Goal: Task Accomplishment & Management: Complete application form

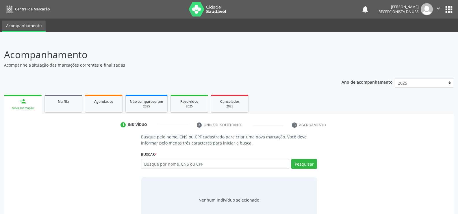
scroll to position [17, 0]
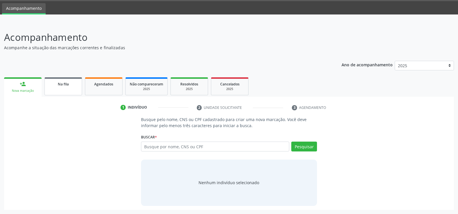
click at [65, 84] on span "Na fila" at bounding box center [63, 84] width 11 height 5
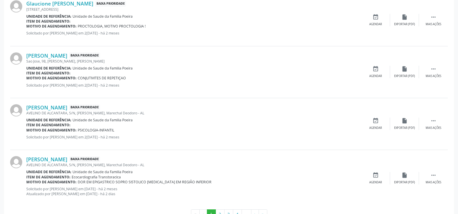
scroll to position [771, 0]
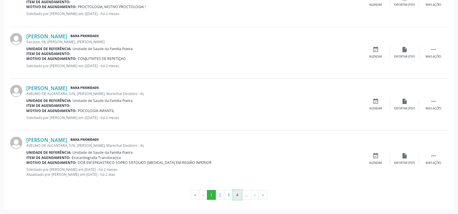
click at [237, 196] on button "4" at bounding box center [237, 195] width 9 height 10
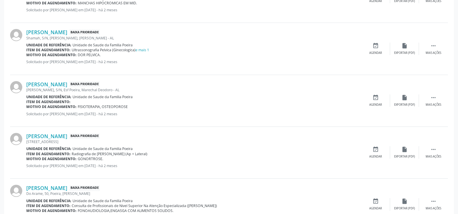
scroll to position [462, 0]
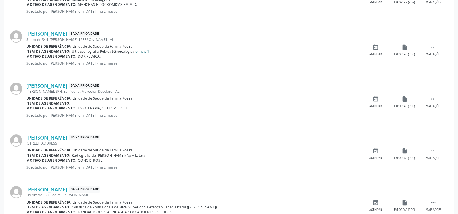
click at [145, 51] on link "e mais 1" at bounding box center [143, 51] width 14 height 5
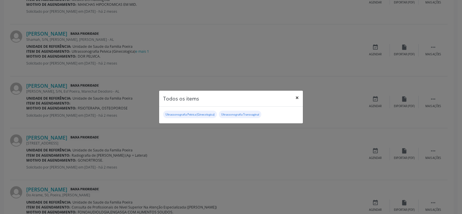
click at [296, 97] on button "×" at bounding box center [298, 97] width 12 height 14
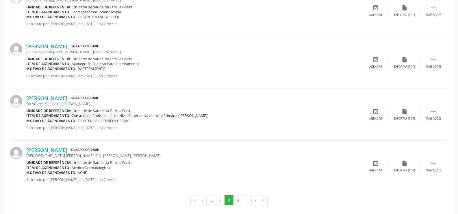
scroll to position [766, 0]
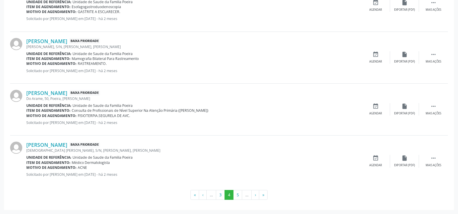
click at [249, 193] on li "…" at bounding box center [247, 195] width 10 height 10
click at [248, 196] on li "…" at bounding box center [247, 195] width 10 height 10
click at [264, 195] on button "»" at bounding box center [263, 195] width 9 height 10
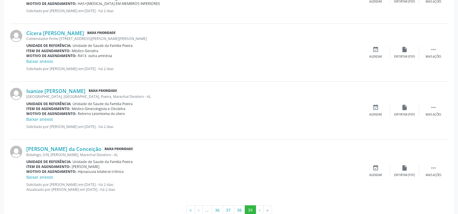
scroll to position [600, 0]
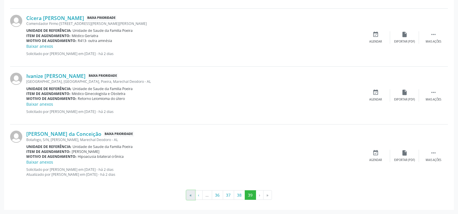
click at [192, 195] on button "«" at bounding box center [190, 195] width 9 height 10
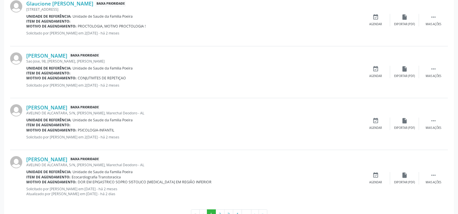
scroll to position [771, 0]
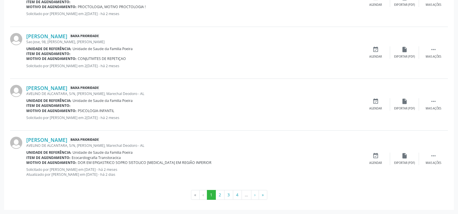
click at [242, 194] on li "…" at bounding box center [247, 195] width 10 height 10
click at [239, 195] on button "4" at bounding box center [237, 195] width 9 height 10
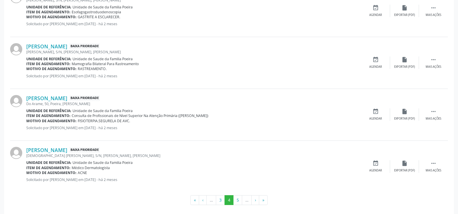
scroll to position [766, 0]
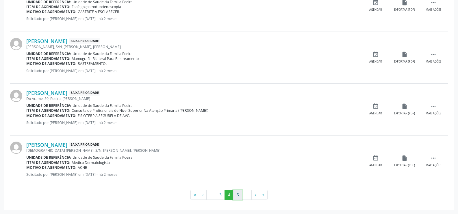
click at [240, 194] on button "5" at bounding box center [237, 195] width 9 height 10
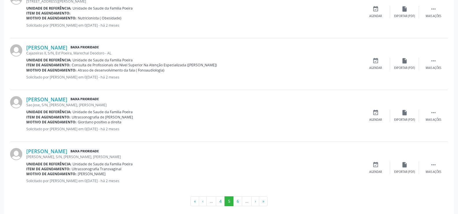
scroll to position [771, 0]
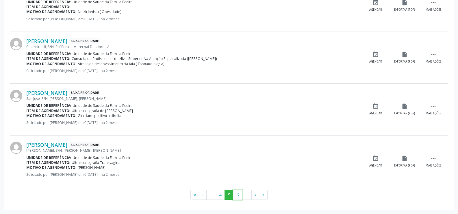
click at [240, 194] on button "6" at bounding box center [237, 195] width 9 height 10
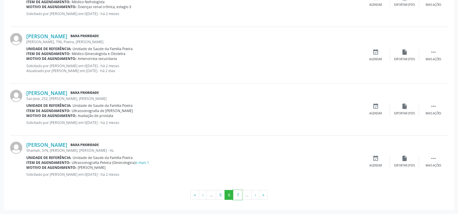
click at [239, 190] on button "7" at bounding box center [237, 195] width 9 height 10
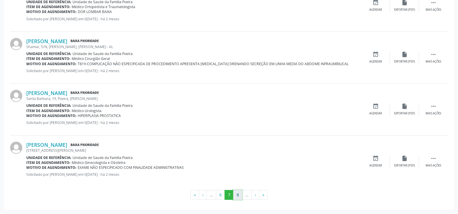
click at [239, 195] on button "8" at bounding box center [237, 195] width 9 height 10
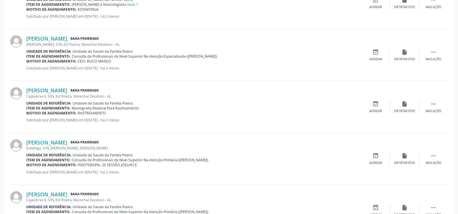
scroll to position [766, 0]
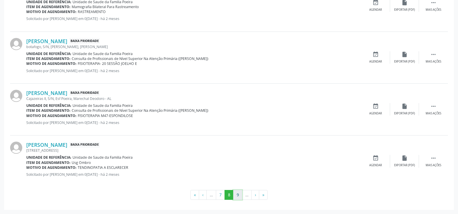
click at [238, 194] on button "9" at bounding box center [237, 195] width 9 height 10
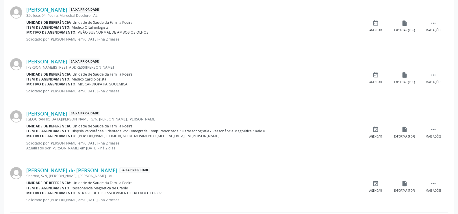
scroll to position [771, 0]
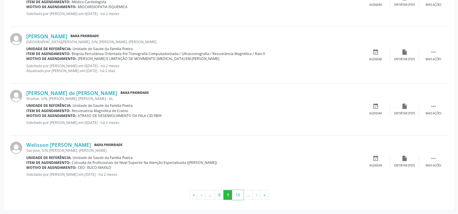
click at [238, 194] on button "10" at bounding box center [237, 195] width 11 height 10
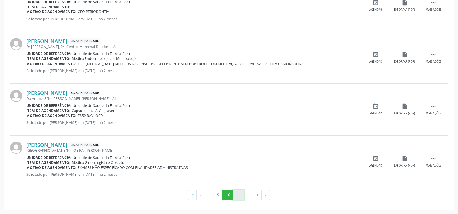
click at [240, 196] on button "11" at bounding box center [238, 195] width 11 height 10
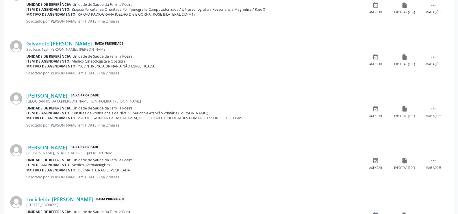
scroll to position [776, 0]
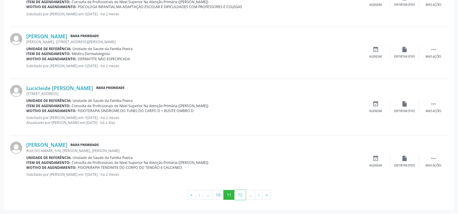
click at [240, 196] on button "12" at bounding box center [239, 195] width 11 height 10
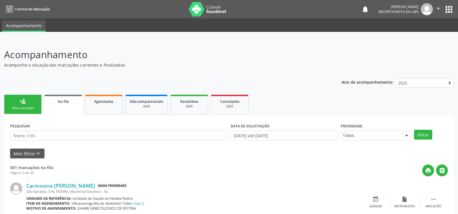
scroll to position [145, 0]
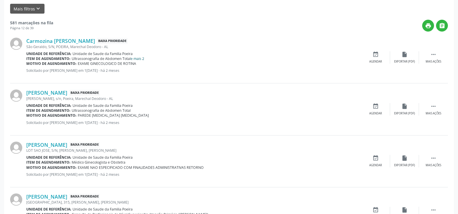
click at [138, 59] on link "e mais 2" at bounding box center [138, 58] width 14 height 5
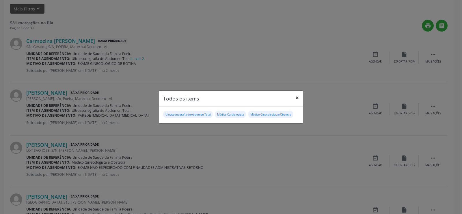
click at [292, 100] on button "×" at bounding box center [298, 97] width 12 height 14
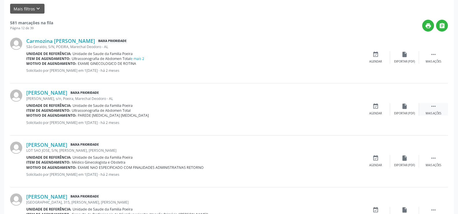
click at [438, 106] on div " Mais ações" at bounding box center [433, 109] width 29 height 12
click at [402, 114] on div "Editar" at bounding box center [404, 113] width 9 height 4
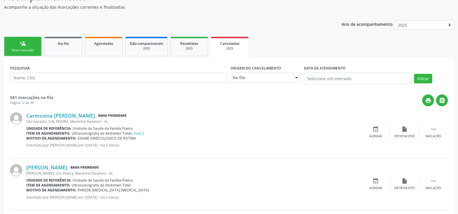
scroll to position [87, 0]
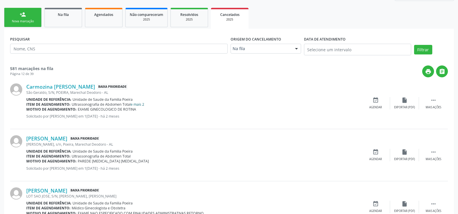
click at [141, 105] on link "e mais 2" at bounding box center [138, 104] width 14 height 5
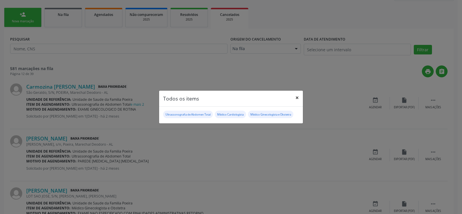
click at [295, 96] on button "×" at bounding box center [298, 97] width 12 height 14
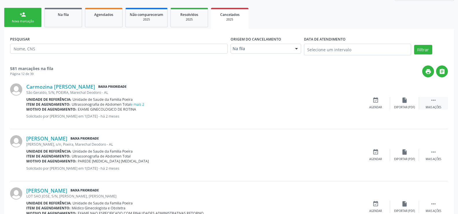
click at [435, 100] on icon "" at bounding box center [433, 100] width 6 height 6
click at [403, 102] on icon "edit" at bounding box center [404, 100] width 6 height 6
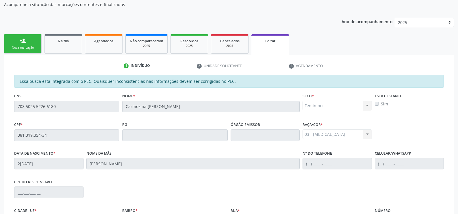
scroll to position [132, 0]
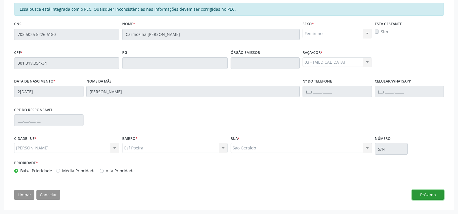
click at [430, 196] on button "Próximo" at bounding box center [428, 195] width 32 height 10
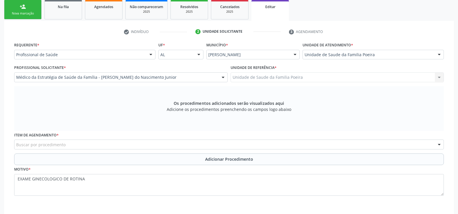
scroll to position [121, 0]
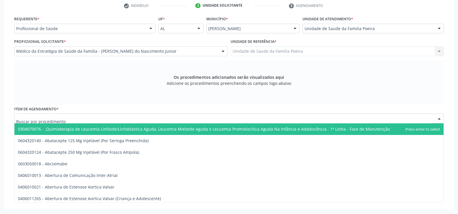
click at [56, 106] on label "Item de agendamento *" at bounding box center [36, 109] width 45 height 9
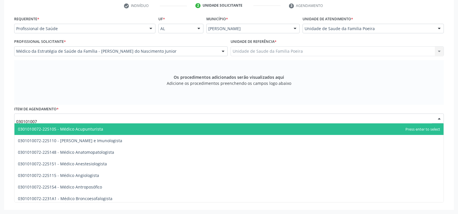
type input "0301010072"
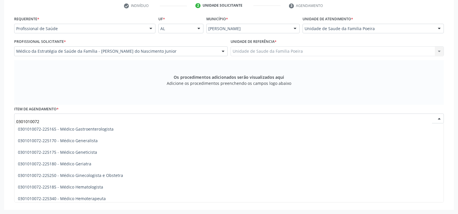
scroll to position [318, 0]
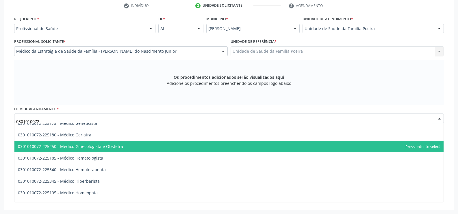
click at [82, 150] on span "0301010072-225250 - Médico Ginecologista e Obstetra" at bounding box center [228, 146] width 429 height 12
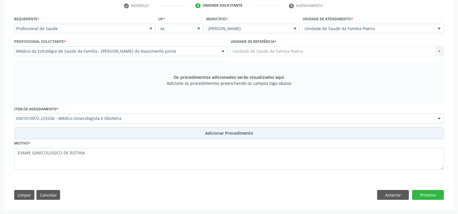
click at [201, 132] on button "Adicionar Procedimento" at bounding box center [229, 133] width 430 height 12
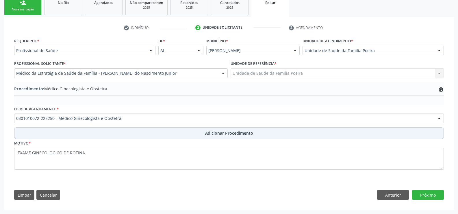
scroll to position [99, 0]
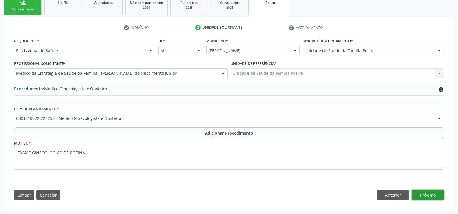
click at [433, 195] on button "Próximo" at bounding box center [428, 195] width 32 height 10
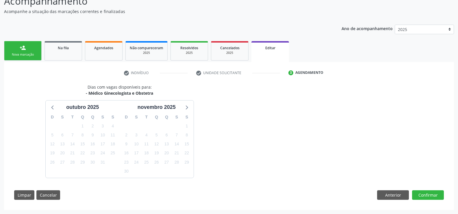
scroll to position [71, 0]
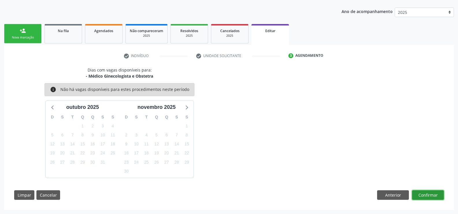
click at [433, 195] on button "Confirmar" at bounding box center [428, 195] width 32 height 10
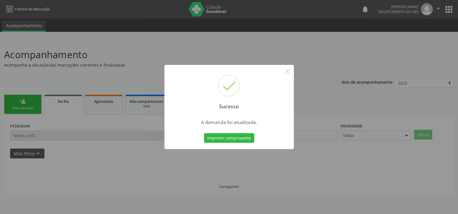
scroll to position [0, 0]
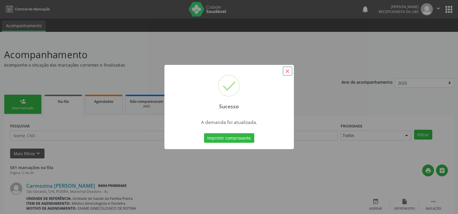
click at [289, 71] on button "×" at bounding box center [288, 71] width 10 height 10
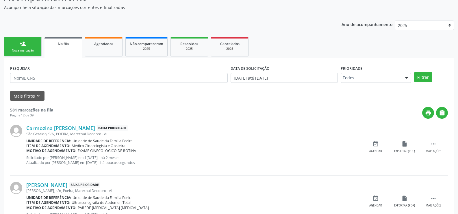
scroll to position [58, 0]
click at [16, 51] on div "Nova marcação" at bounding box center [22, 50] width 29 height 4
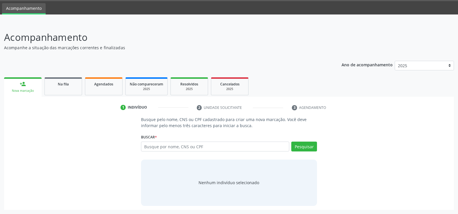
scroll to position [17, 0]
click at [178, 147] on input "text" at bounding box center [215, 146] width 148 height 10
type input "709502552266180"
click at [304, 144] on button "Pesquisar" at bounding box center [304, 146] width 26 height 10
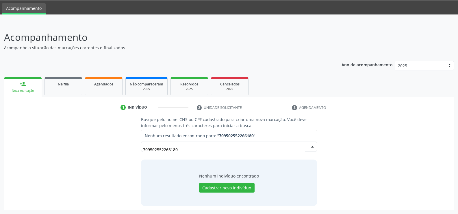
drag, startPoint x: 183, startPoint y: 151, endPoint x: 136, endPoint y: 153, distance: 46.9
click at [136, 153] on div "Busque pelo nome, CNS ou CPF cadastrado para criar uma nova marcação. Você deve…" at bounding box center [229, 160] width 442 height 89
type input "38131935434"
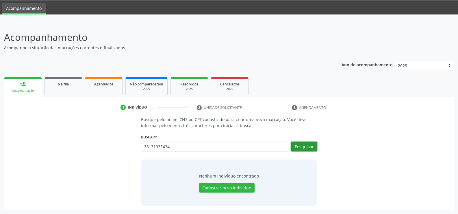
click at [302, 148] on button "Pesquisar" at bounding box center [304, 146] width 26 height 10
click at [305, 145] on button "Pesquisar" at bounding box center [304, 146] width 26 height 10
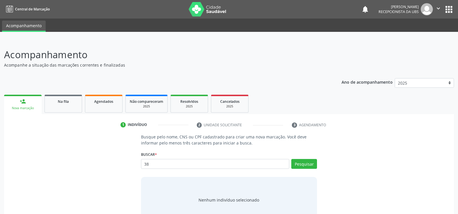
scroll to position [17, 0]
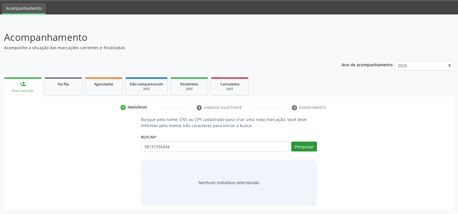
type input "38131935434"
click at [298, 145] on button "Pesquisar" at bounding box center [304, 146] width 26 height 10
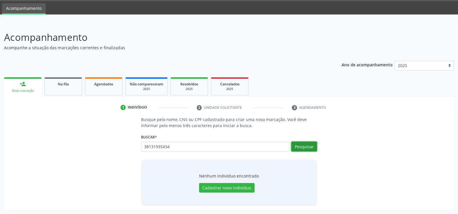
click at [298, 145] on button "Pesquisar" at bounding box center [304, 146] width 26 height 10
drag, startPoint x: 171, startPoint y: 147, endPoint x: 78, endPoint y: 168, distance: 95.2
click at [130, 152] on div "Busque pelo nome, CNS ou CPF cadastrado para criar uma nova marcação. Você deve…" at bounding box center [229, 160] width 442 height 89
click at [309, 144] on button "Pesquisar" at bounding box center [304, 146] width 26 height 10
click at [305, 149] on button "Pesquisar" at bounding box center [304, 146] width 26 height 10
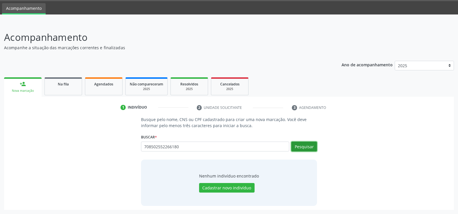
click at [307, 150] on button "Pesquisar" at bounding box center [304, 146] width 26 height 10
click at [230, 145] on input "708502552266180" at bounding box center [215, 146] width 148 height 10
type input "7"
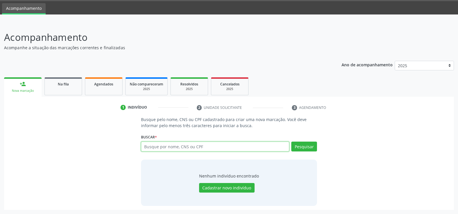
paste input "708502552266180"
type input "708502552266180"
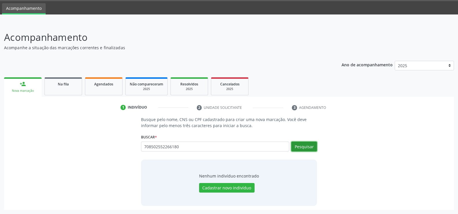
click at [301, 147] on button "Pesquisar" at bounding box center [304, 146] width 26 height 10
click at [301, 145] on button "Pesquisar" at bounding box center [304, 146] width 26 height 10
